Goal: Task Accomplishment & Management: Manage account settings

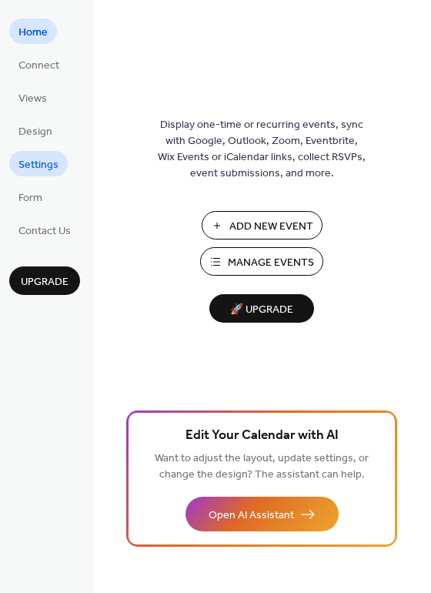
click at [49, 162] on span "Settings" at bounding box center [38, 165] width 40 height 16
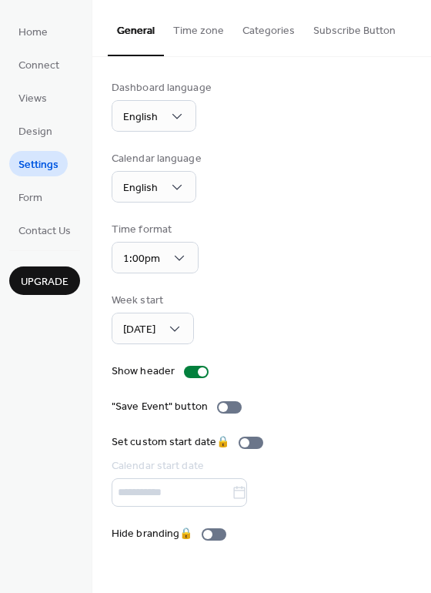
click at [259, 25] on button "Categories" at bounding box center [268, 27] width 71 height 55
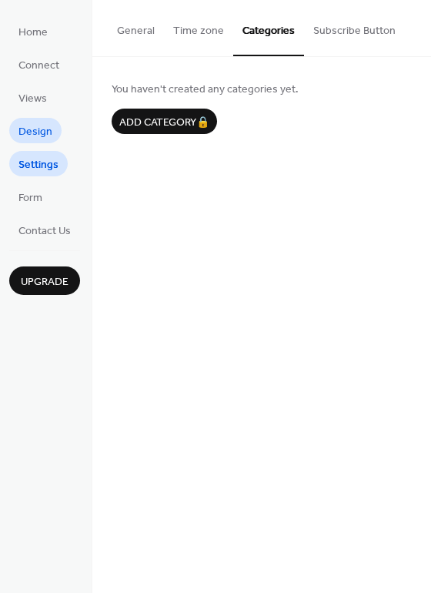
click at [30, 129] on span "Design" at bounding box center [35, 132] width 34 height 16
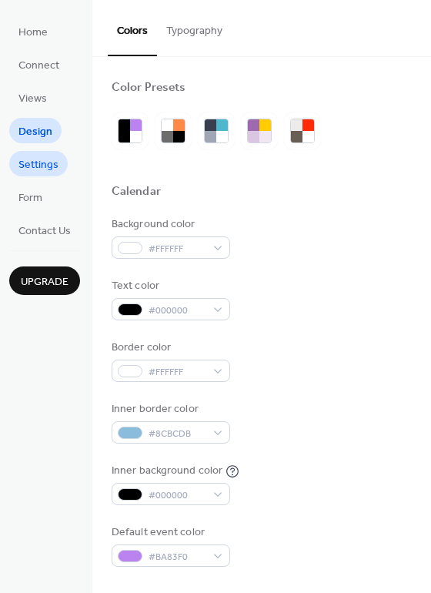
click at [25, 162] on span "Settings" at bounding box center [38, 165] width 40 height 16
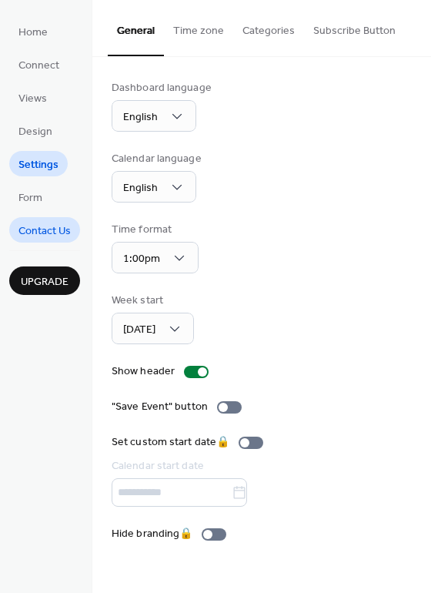
click at [45, 231] on span "Contact Us" at bounding box center [44, 231] width 52 height 16
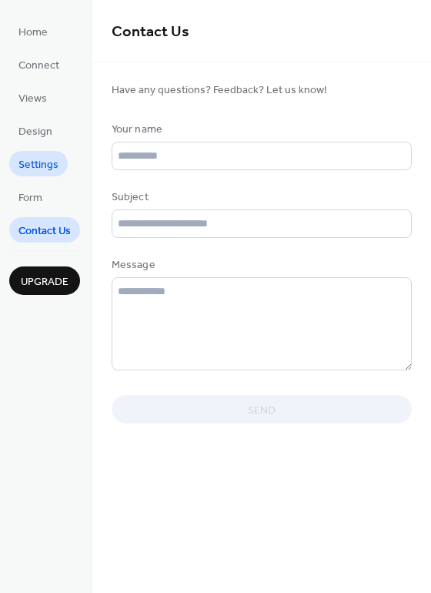
click at [35, 162] on span "Settings" at bounding box center [38, 165] width 40 height 16
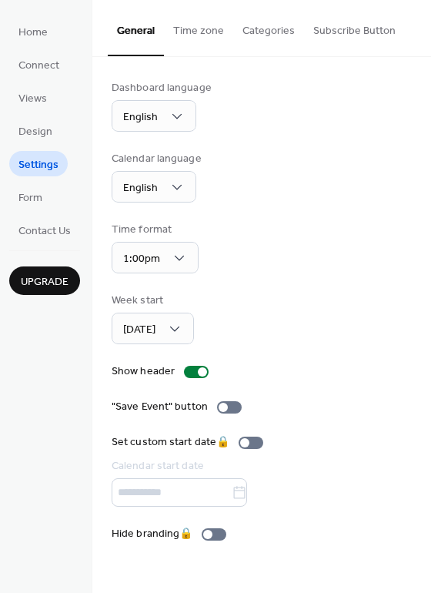
click at [272, 35] on button "Categories" at bounding box center [268, 27] width 71 height 55
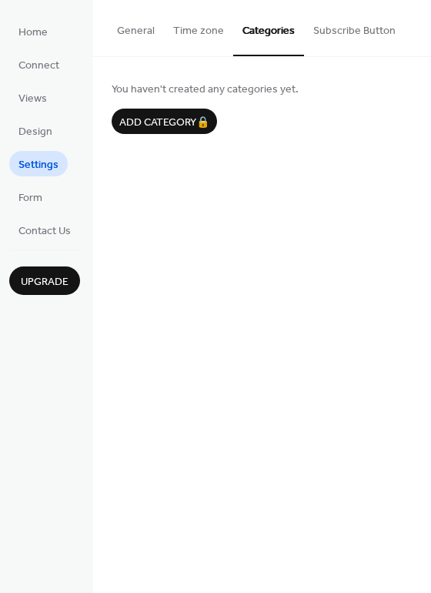
click at [43, 286] on span "Upgrade" at bounding box center [45, 282] width 48 height 16
